Goal: Information Seeking & Learning: Learn about a topic

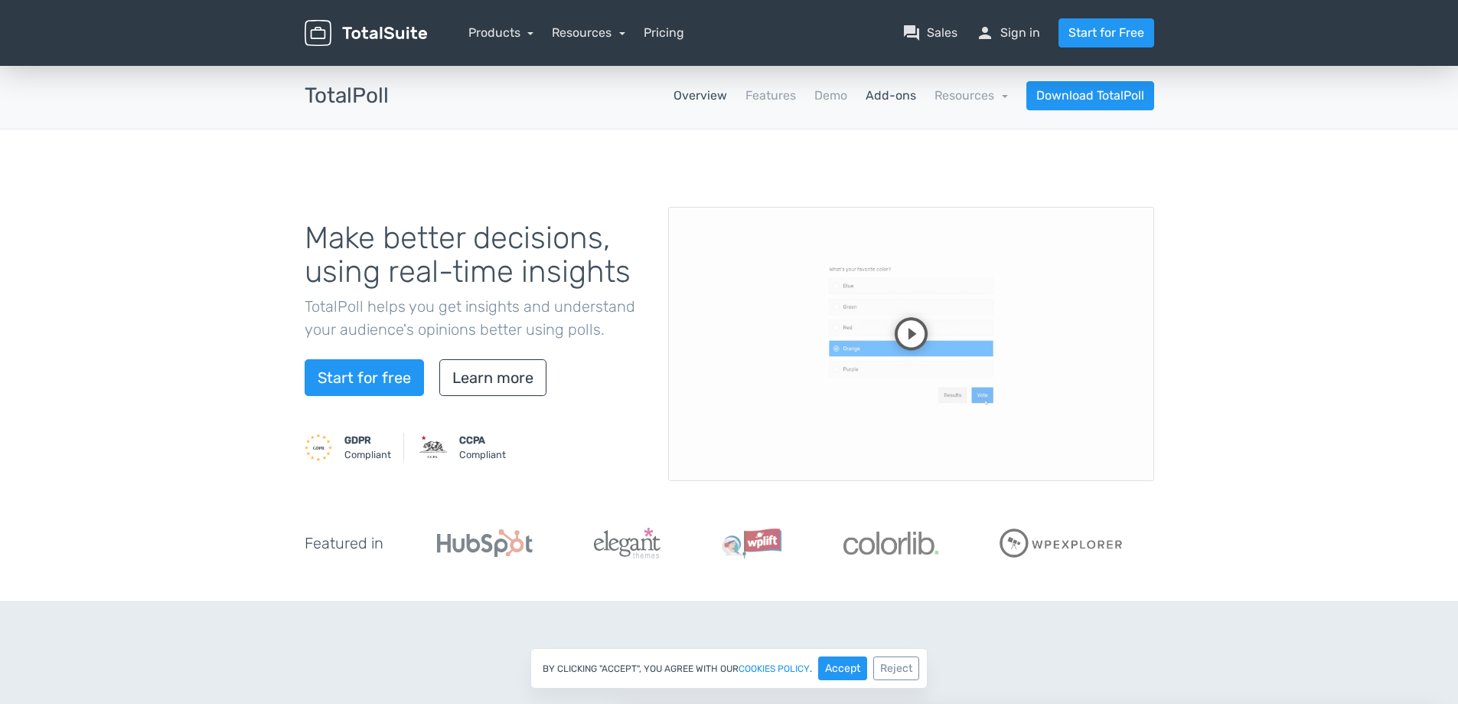
click at [885, 90] on link "Add-ons" at bounding box center [891, 96] width 51 height 18
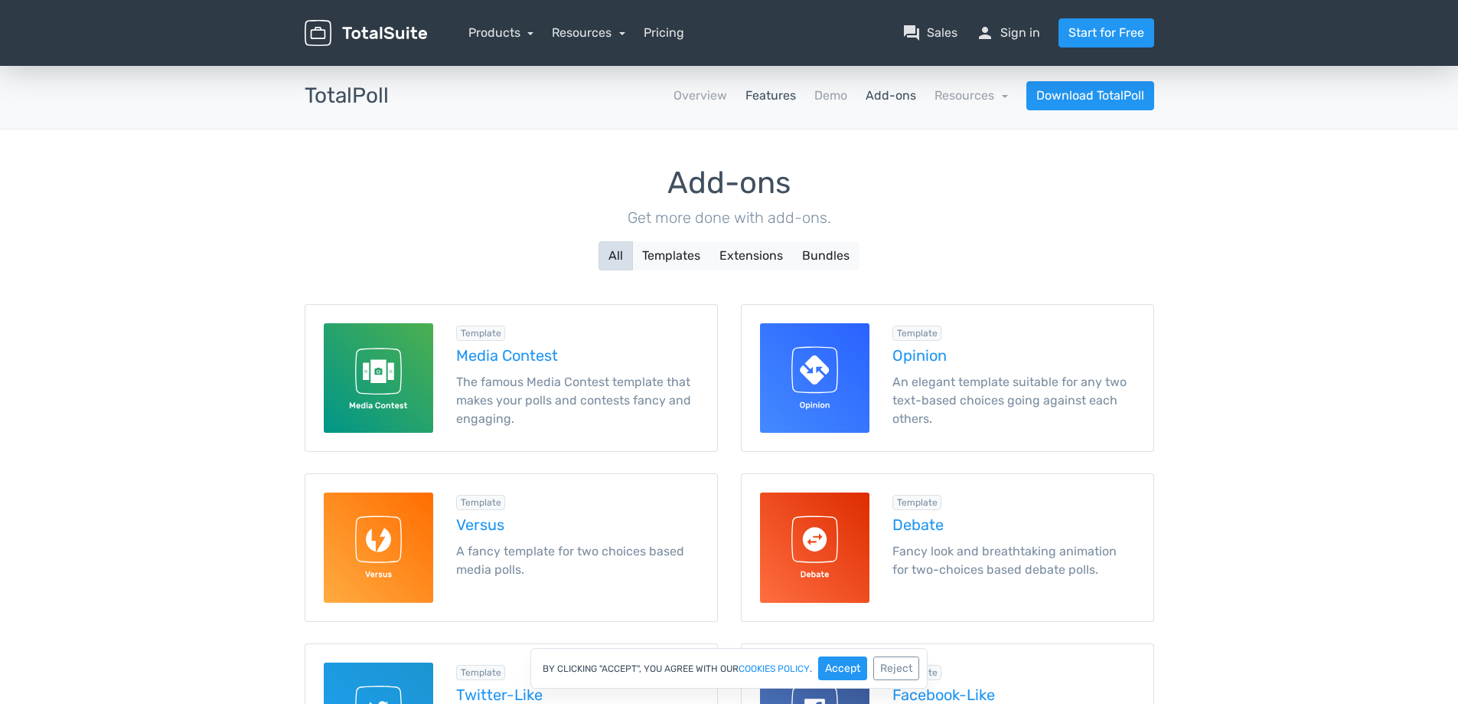
click at [765, 90] on link "Features" at bounding box center [771, 96] width 51 height 18
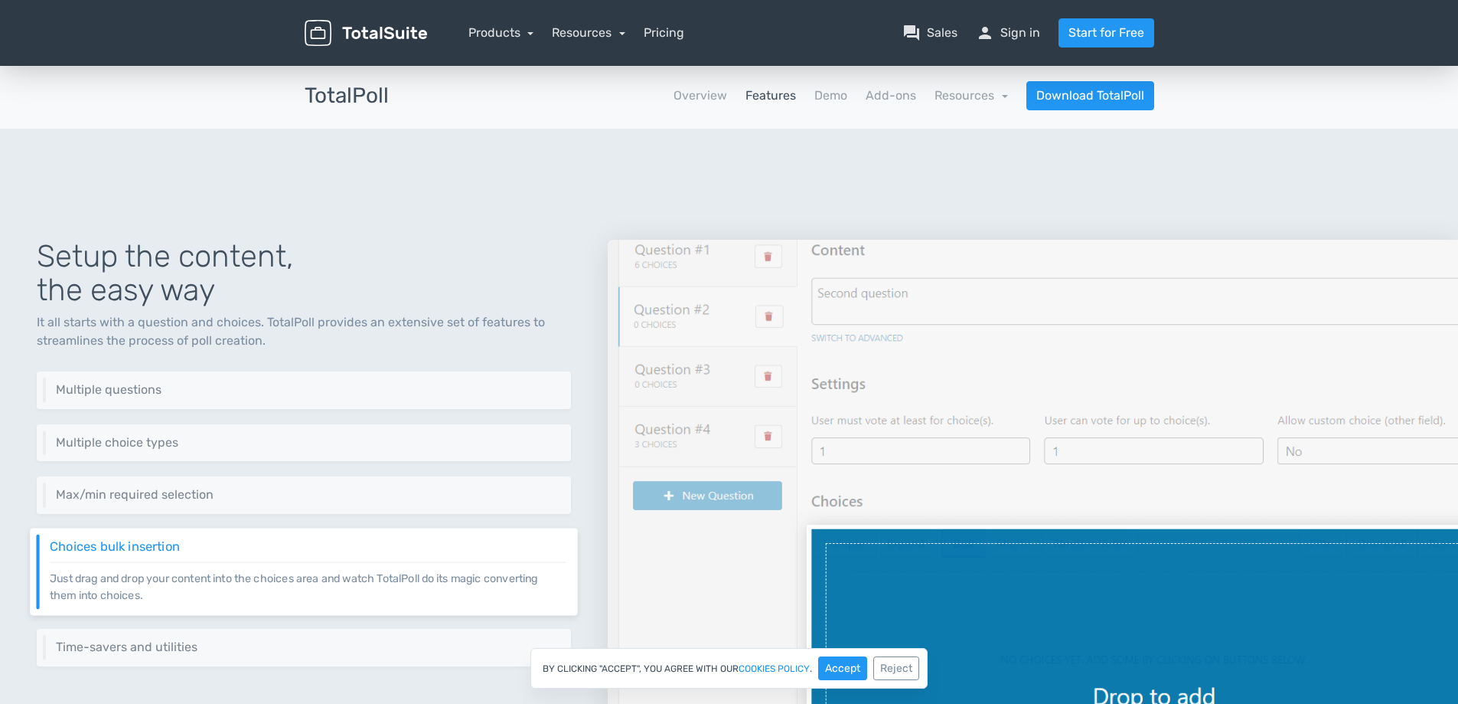
click at [707, 83] on nav "Overview Features Demo Add-ons Resources school Documentation article Changelog…" at bounding box center [783, 95] width 766 height 29
click at [699, 103] on link "Overview" at bounding box center [701, 96] width 54 height 18
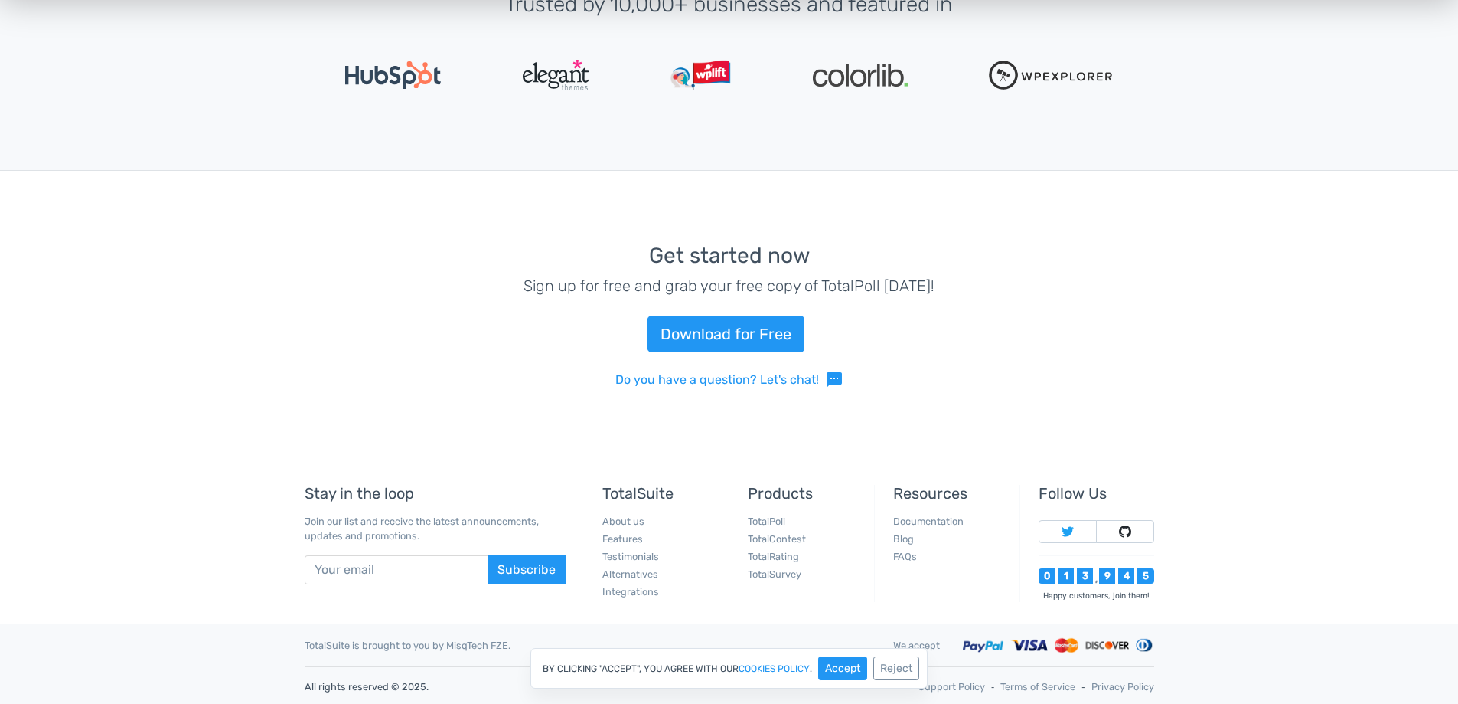
scroll to position [3517, 0]
